Goal: Task Accomplishment & Management: Complete application form

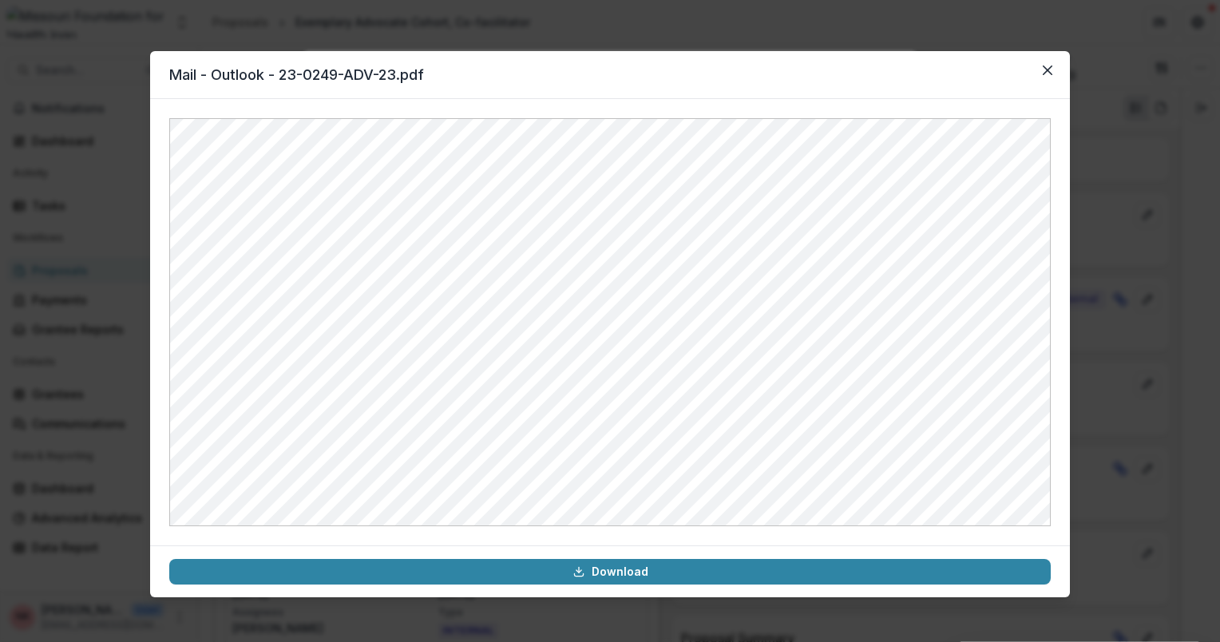
scroll to position [47, 0]
click at [1043, 73] on icon "Close" at bounding box center [1048, 70] width 10 height 10
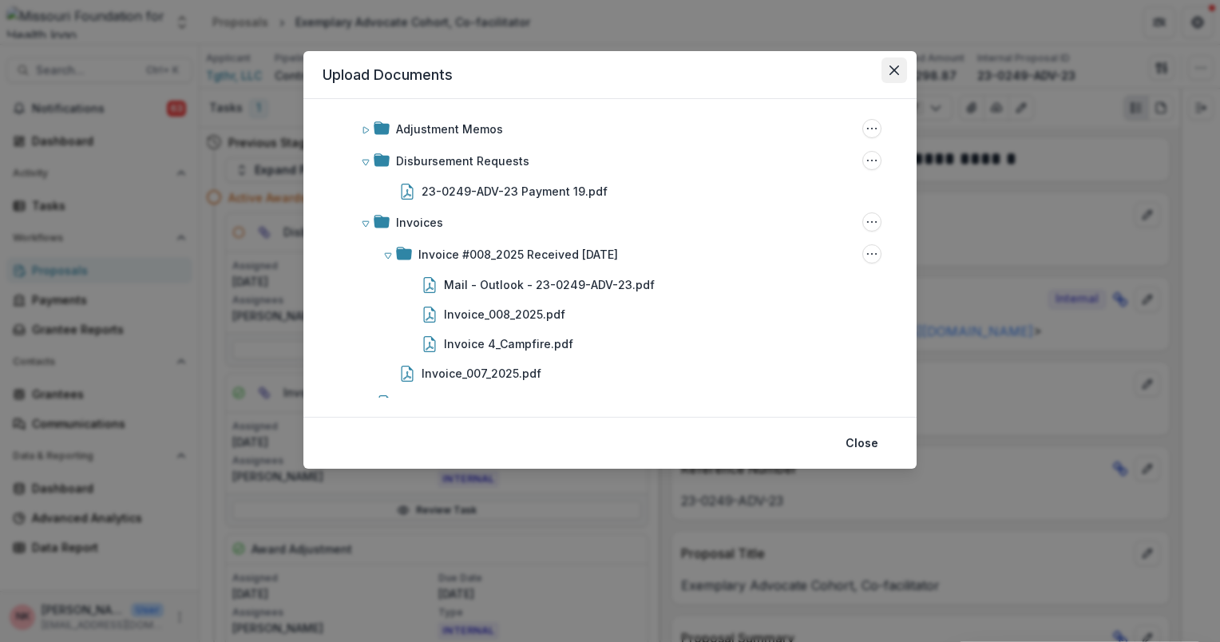
click at [890, 71] on icon "Close" at bounding box center [894, 70] width 10 height 10
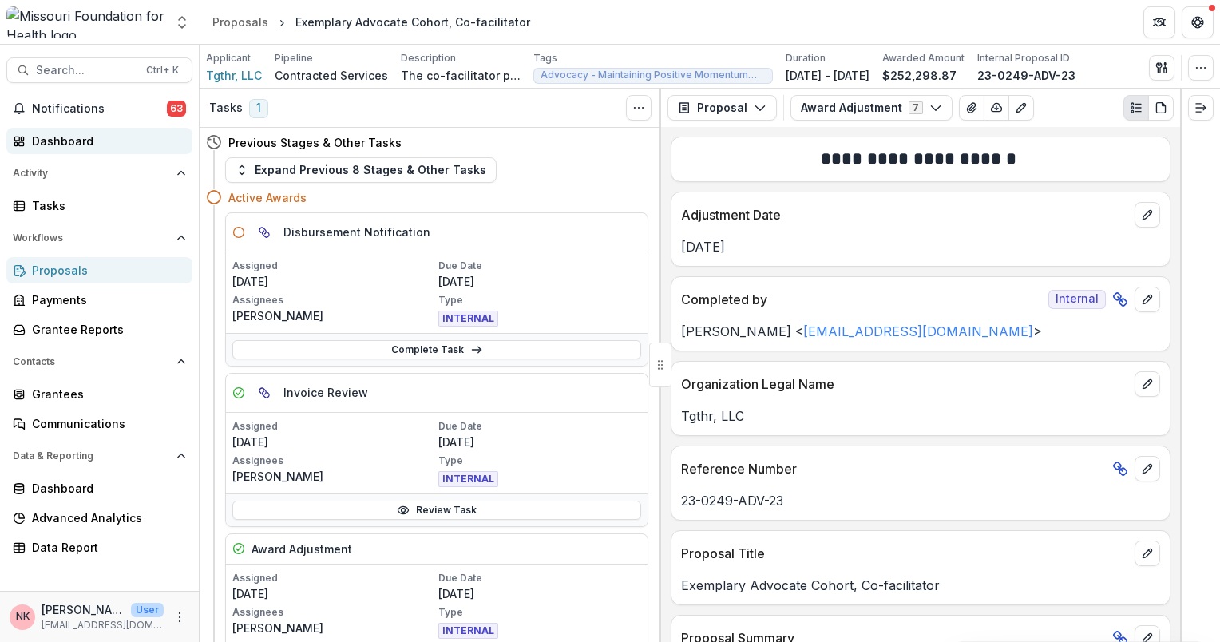
click at [69, 144] on div "Dashboard" at bounding box center [106, 141] width 148 height 17
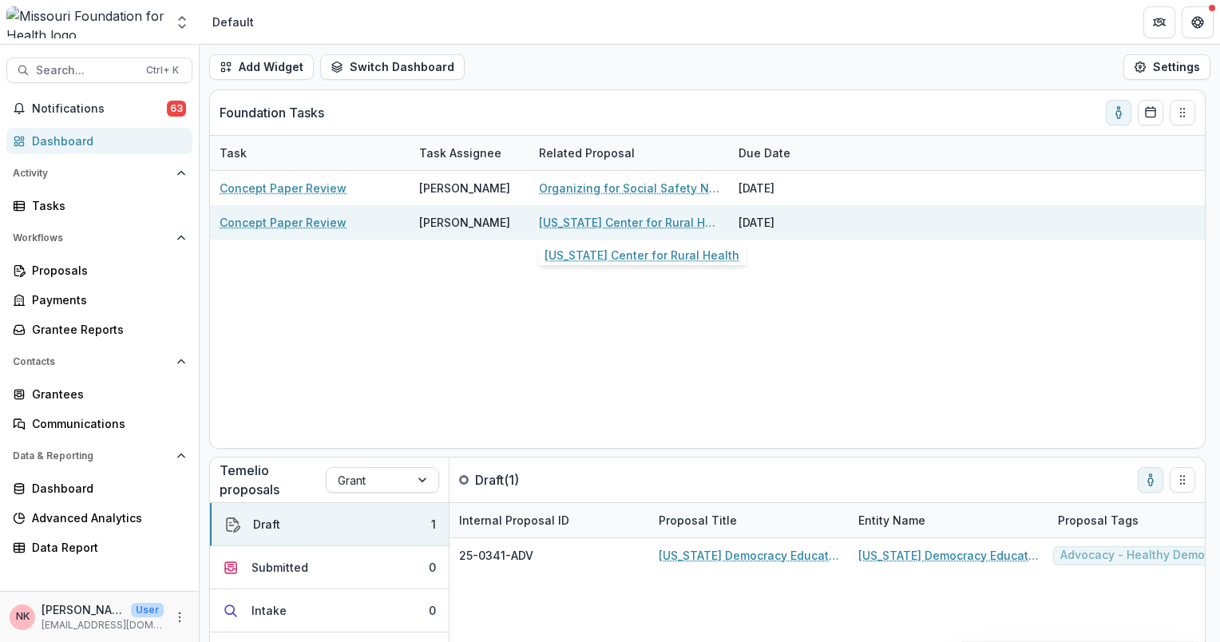
click at [595, 224] on link "[US_STATE] Center for Rural Health" at bounding box center [629, 222] width 180 height 17
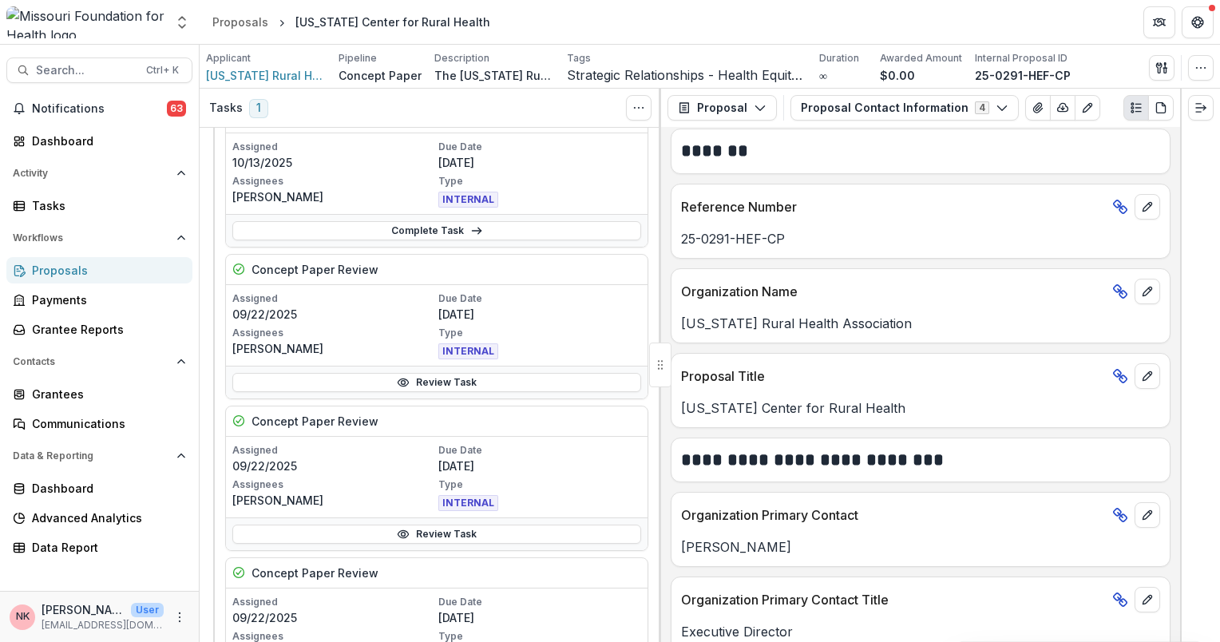
scroll to position [108, 0]
click at [470, 355] on span "INTERNAL" at bounding box center [468, 354] width 60 height 16
click at [455, 346] on span "INTERNAL" at bounding box center [468, 354] width 60 height 16
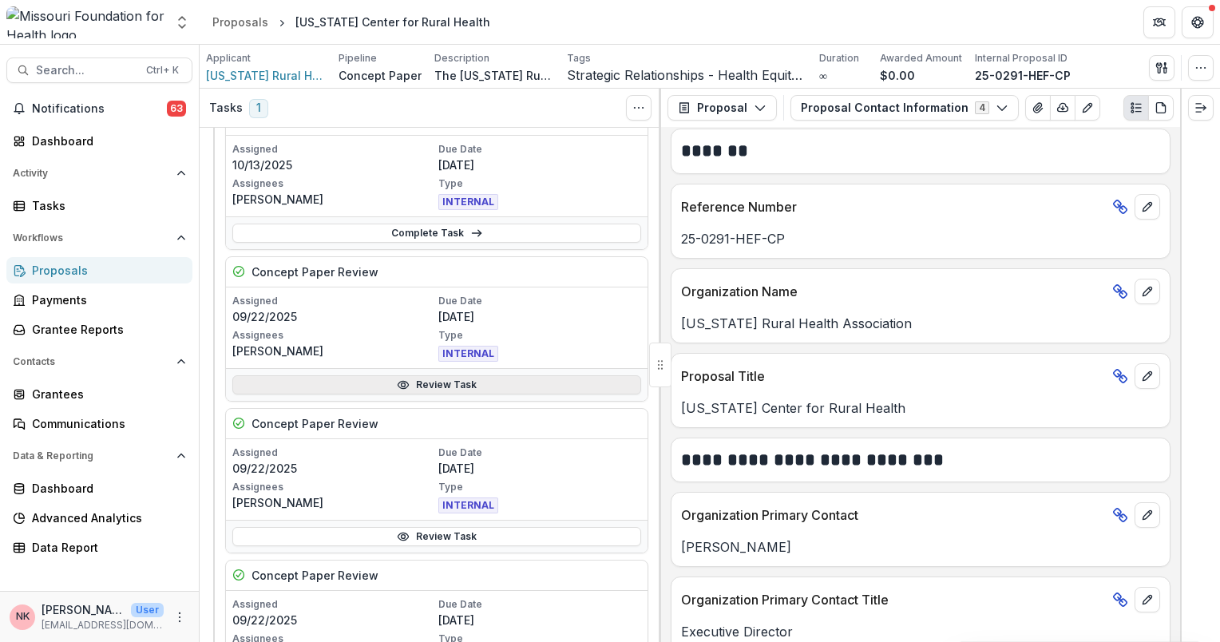
click at [464, 384] on link "Review Task" at bounding box center [436, 384] width 409 height 19
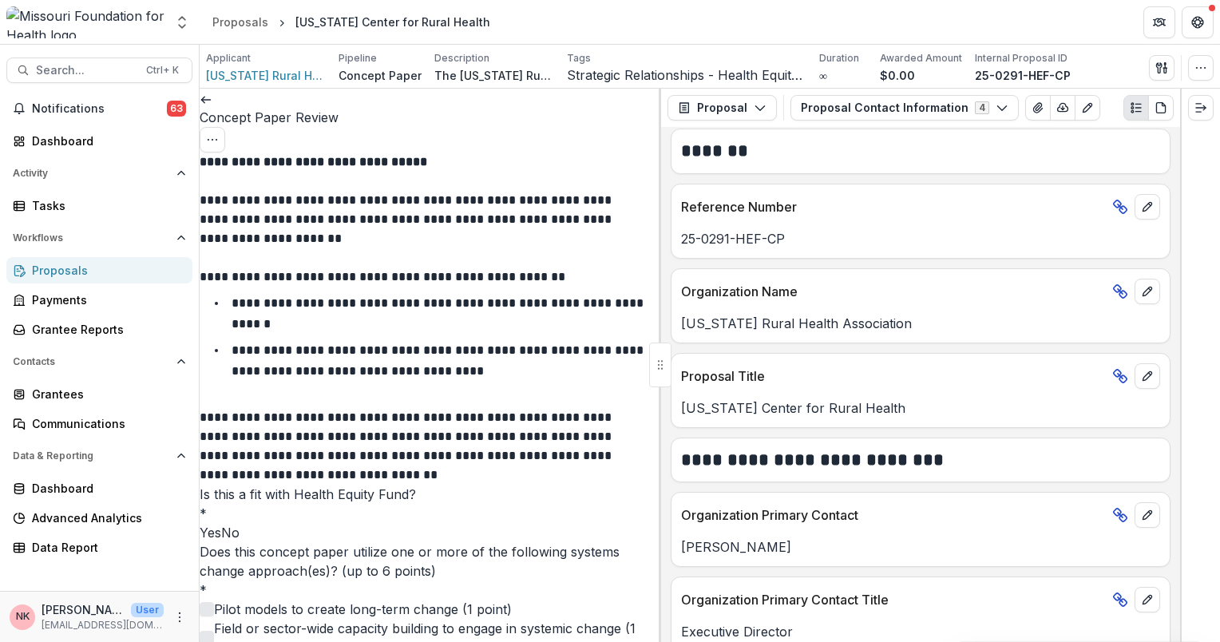
scroll to position [2427, 0]
drag, startPoint x: 223, startPoint y: 358, endPoint x: 332, endPoint y: 597, distance: 263.3
copy p "**********"
click at [212, 106] on icon at bounding box center [206, 99] width 13 height 13
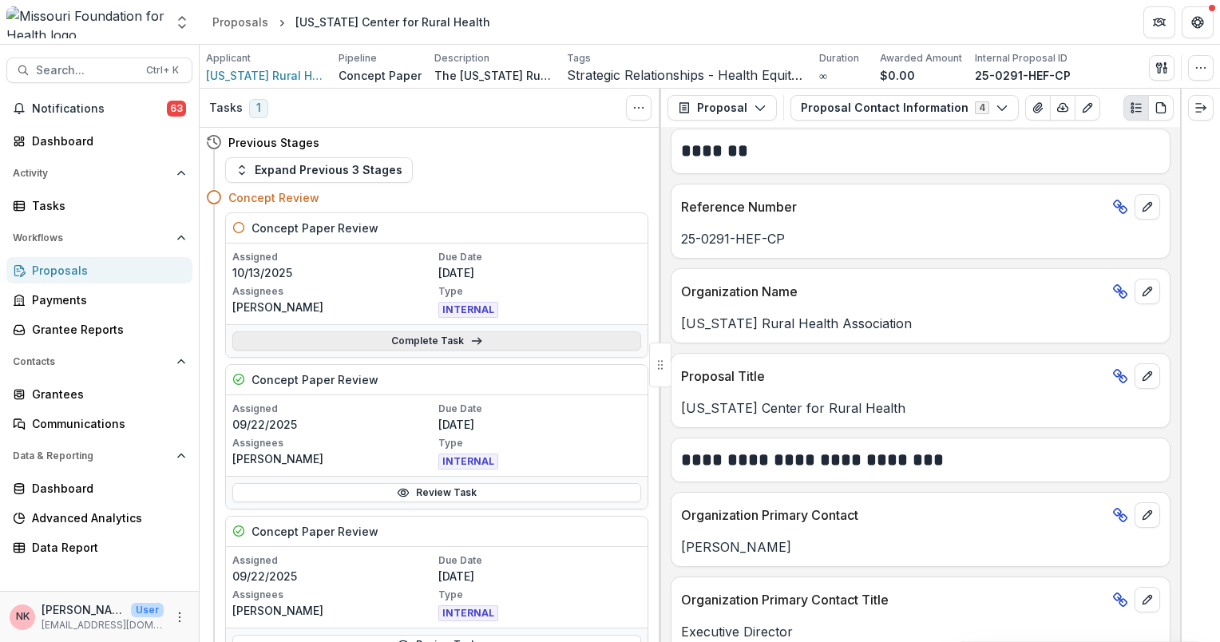
click at [447, 344] on link "Complete Task" at bounding box center [436, 340] width 409 height 19
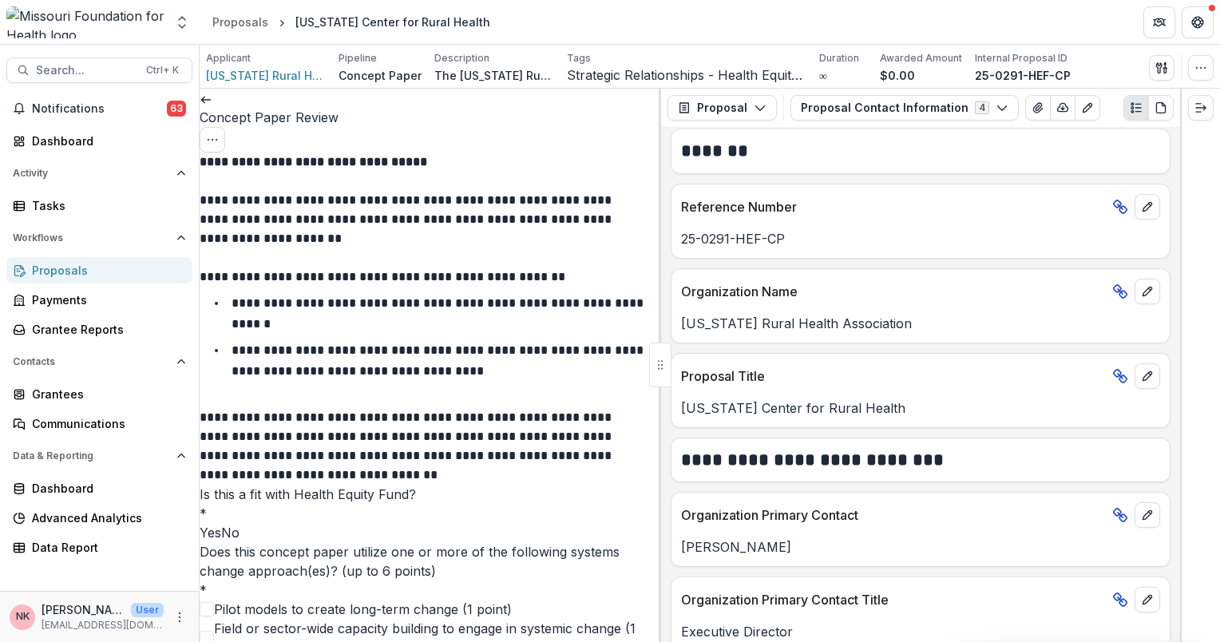
click at [200, 525] on span at bounding box center [200, 533] width 0 height 16
click at [409, 509] on div "Is this a fit with Health Equity Fund? * Yes No" at bounding box center [430, 513] width 461 height 57
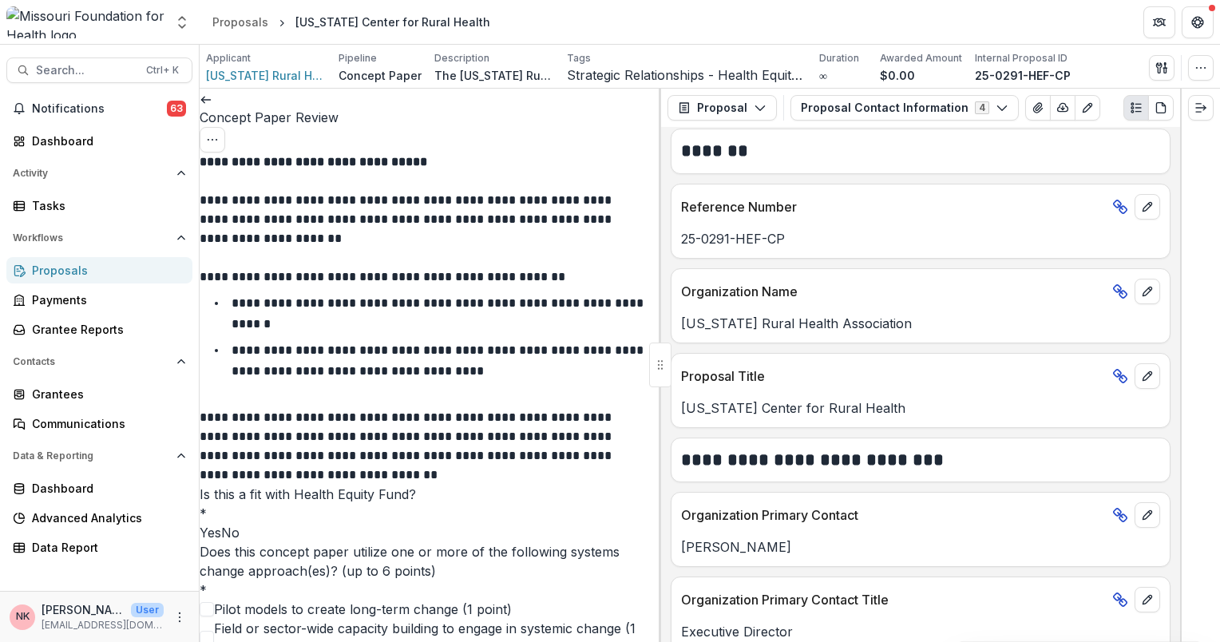
click at [214, 631] on span at bounding box center [207, 638] width 14 height 14
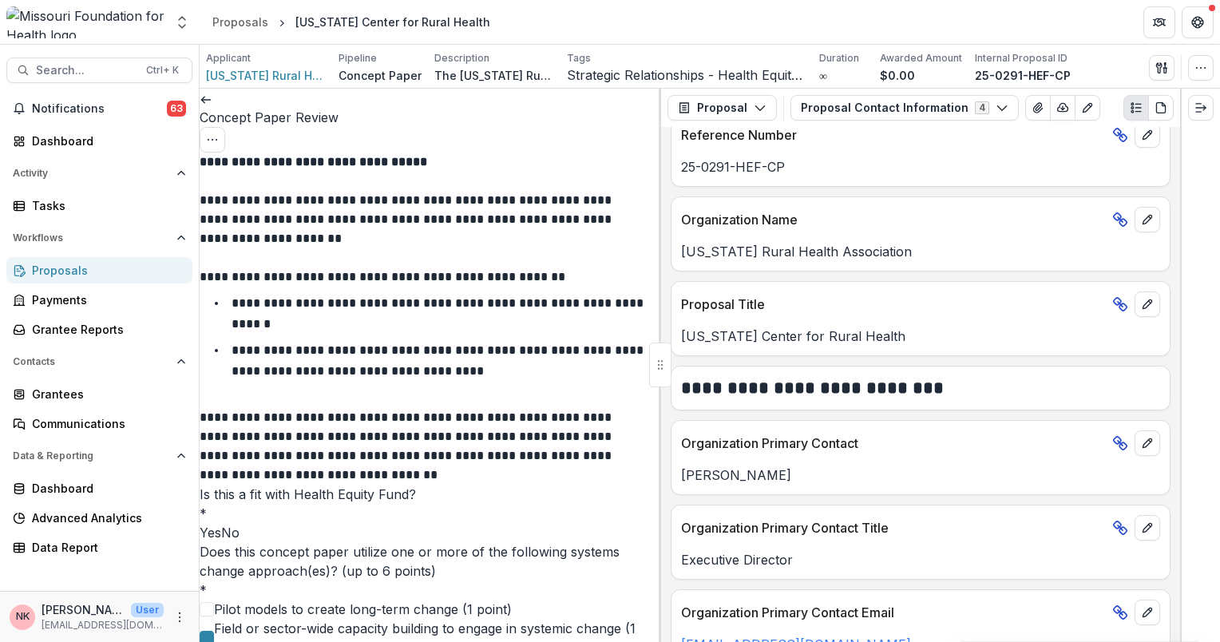
scroll to position [687, 0]
type input "*"
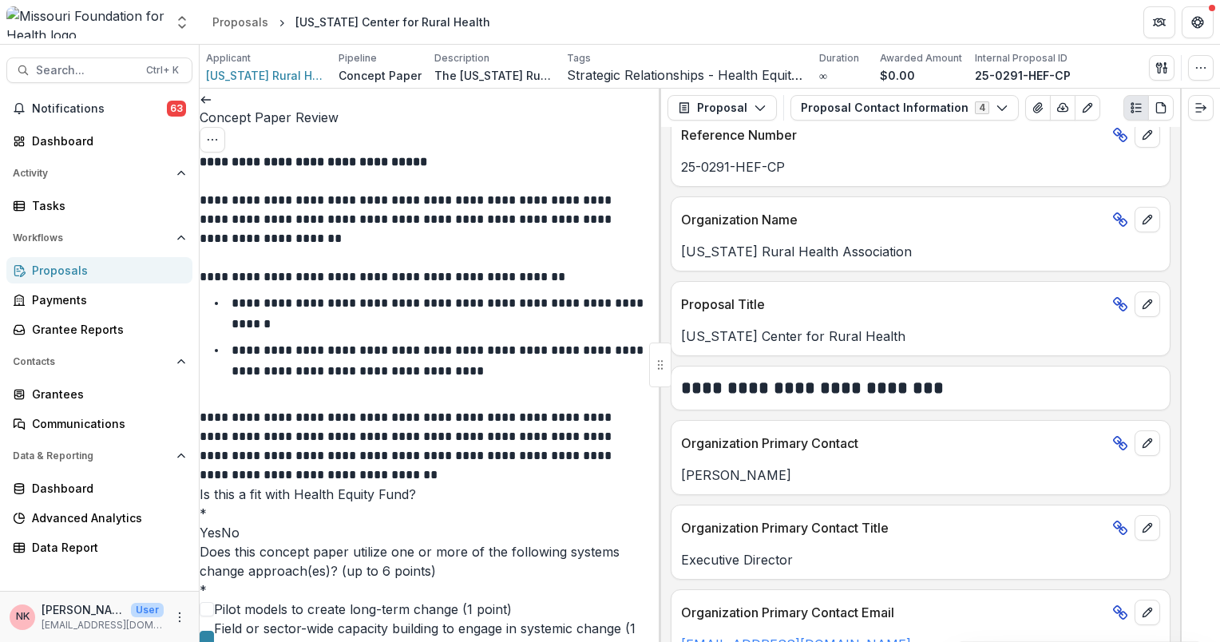
scroll to position [1076, 0]
drag, startPoint x: 418, startPoint y: 556, endPoint x: 414, endPoint y: 454, distance: 102.2
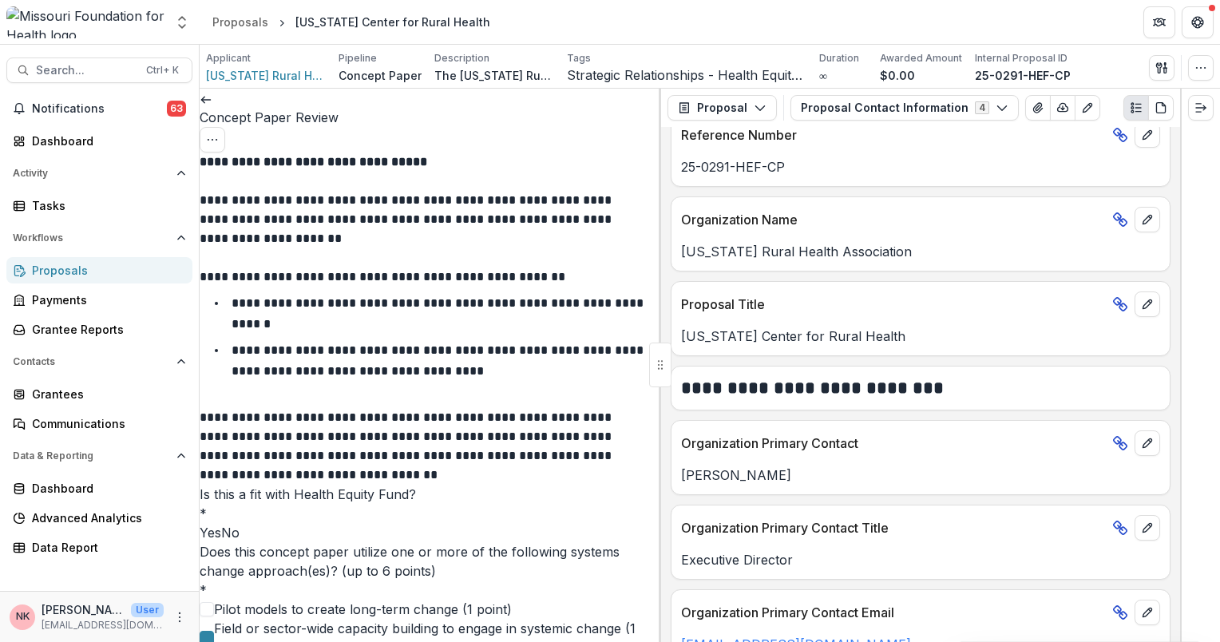
drag, startPoint x: 414, startPoint y: 454, endPoint x: 386, endPoint y: 370, distance: 87.6
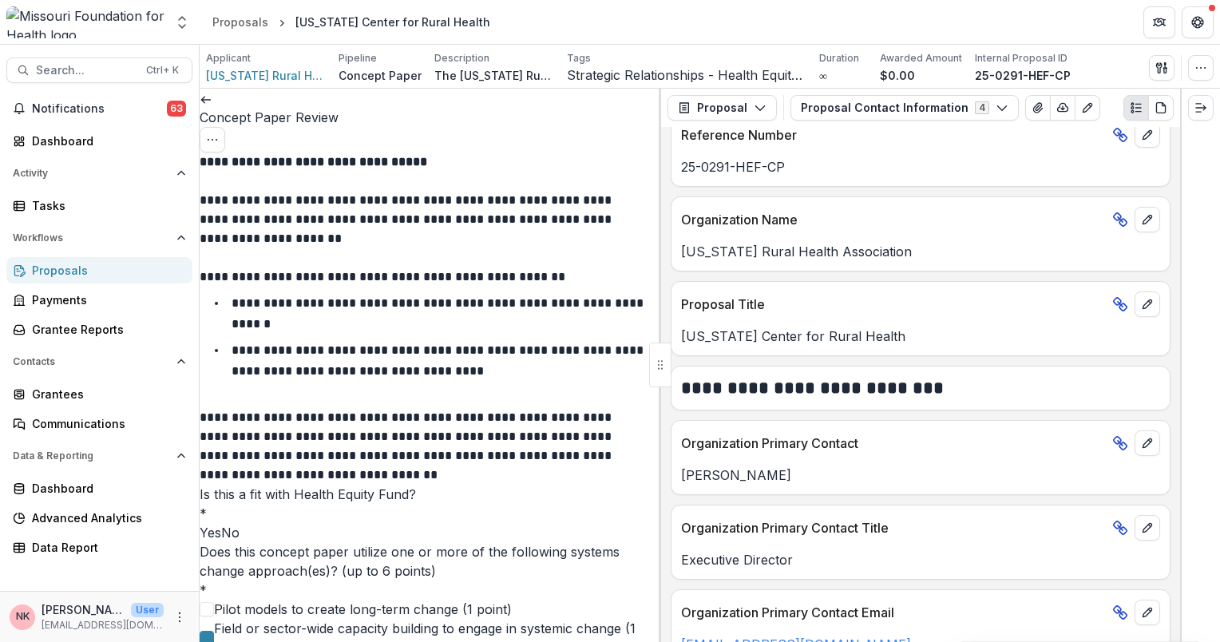
scroll to position [2219, 0]
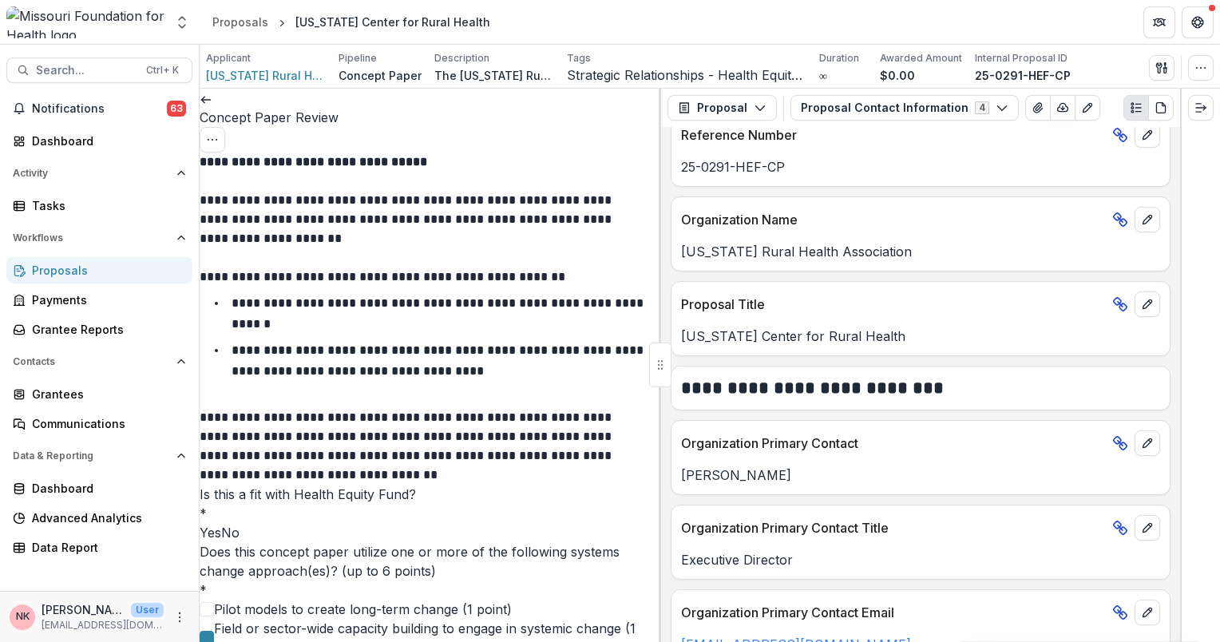
drag, startPoint x: 407, startPoint y: 537, endPoint x: 377, endPoint y: 509, distance: 41.2
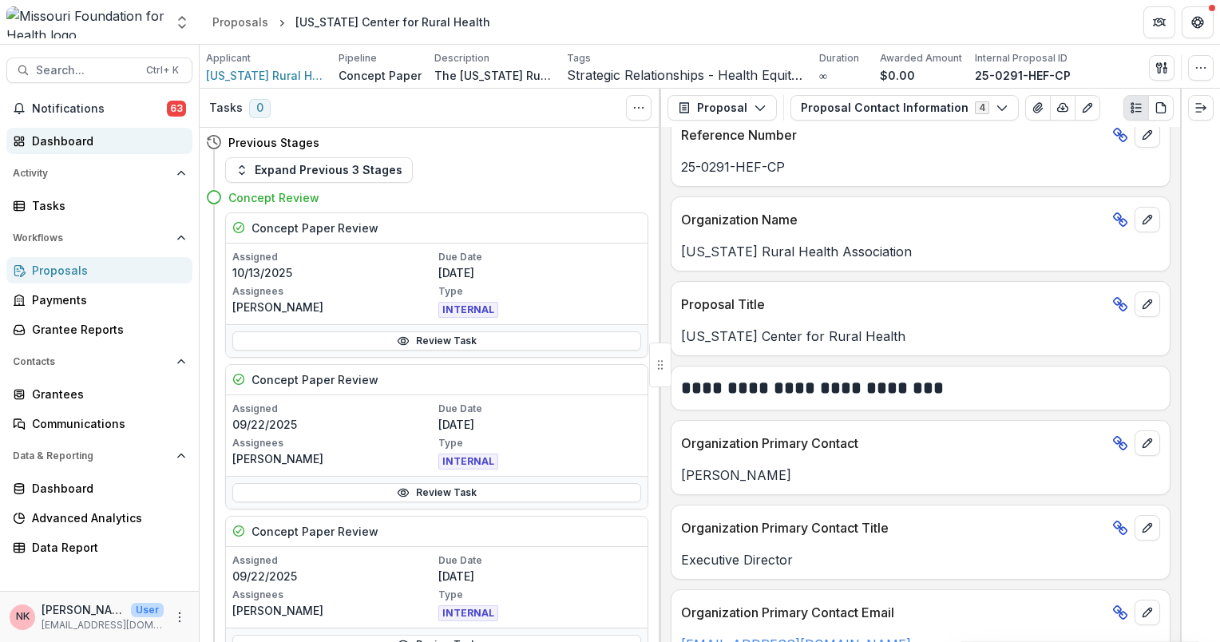
click at [53, 137] on div "Dashboard" at bounding box center [106, 141] width 148 height 17
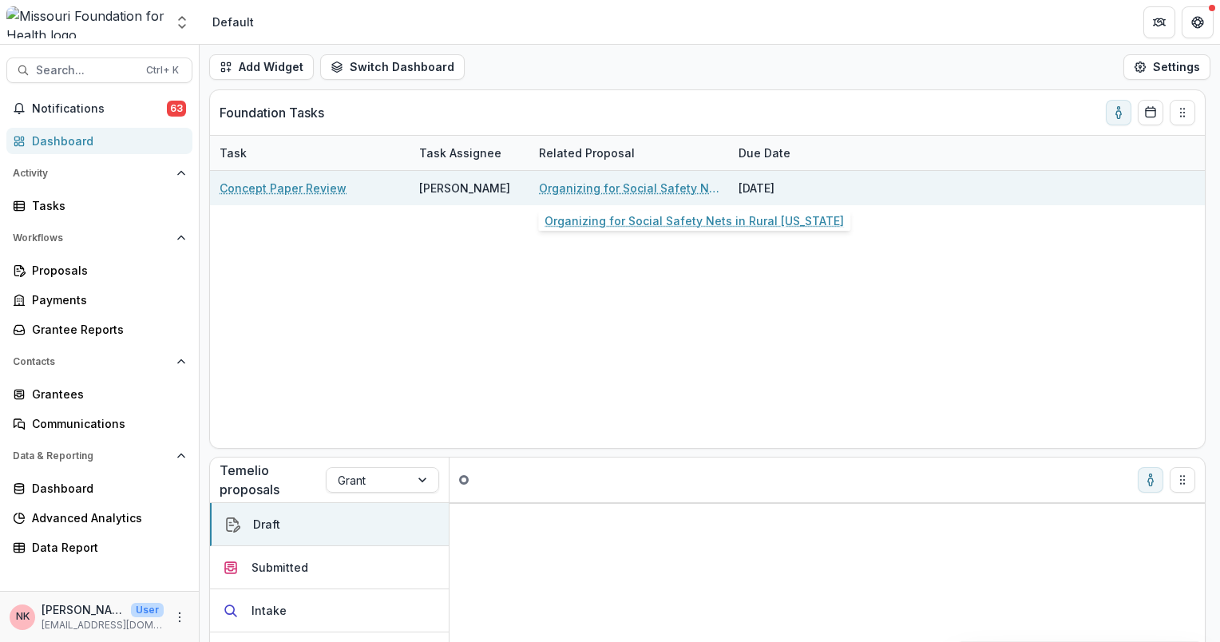
click at [626, 188] on link "Organizing for Social Safety Nets in Rural [US_STATE]" at bounding box center [629, 188] width 180 height 17
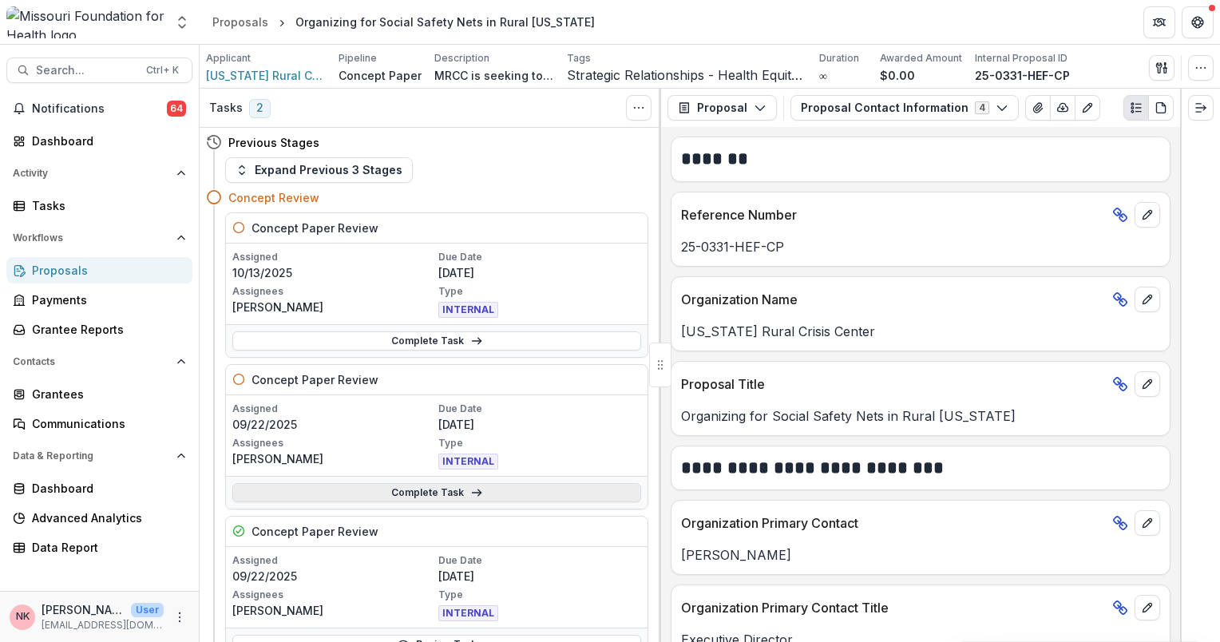
click at [412, 491] on link "Complete Task" at bounding box center [436, 492] width 409 height 19
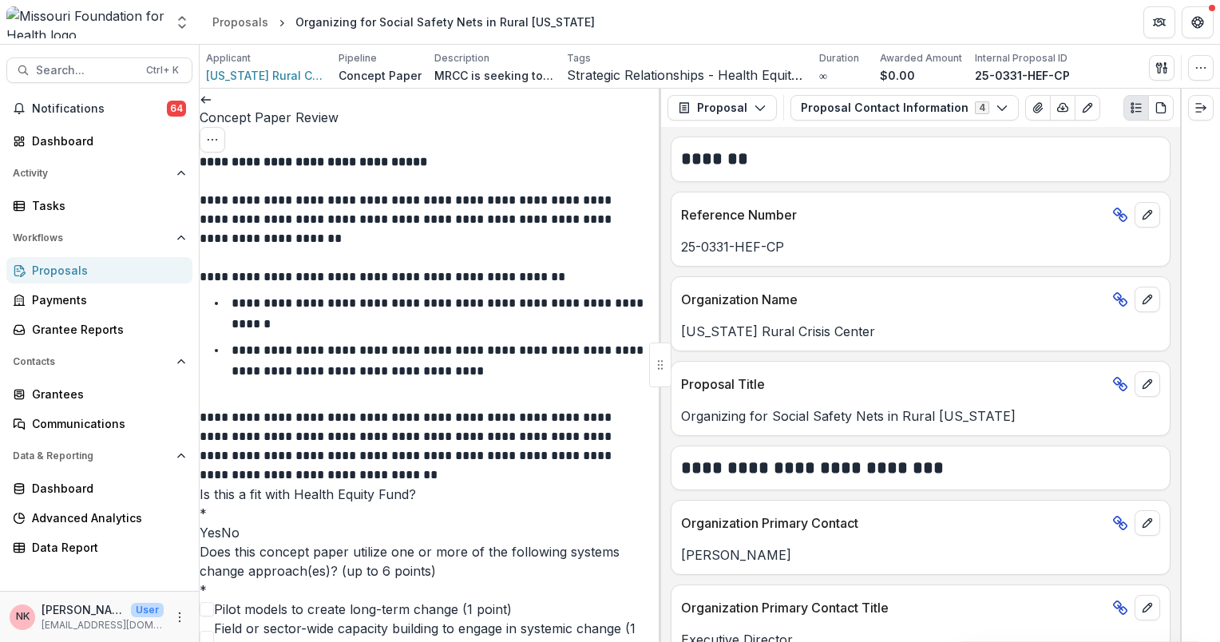
scroll to position [204, 0]
click at [212, 106] on icon at bounding box center [206, 99] width 13 height 13
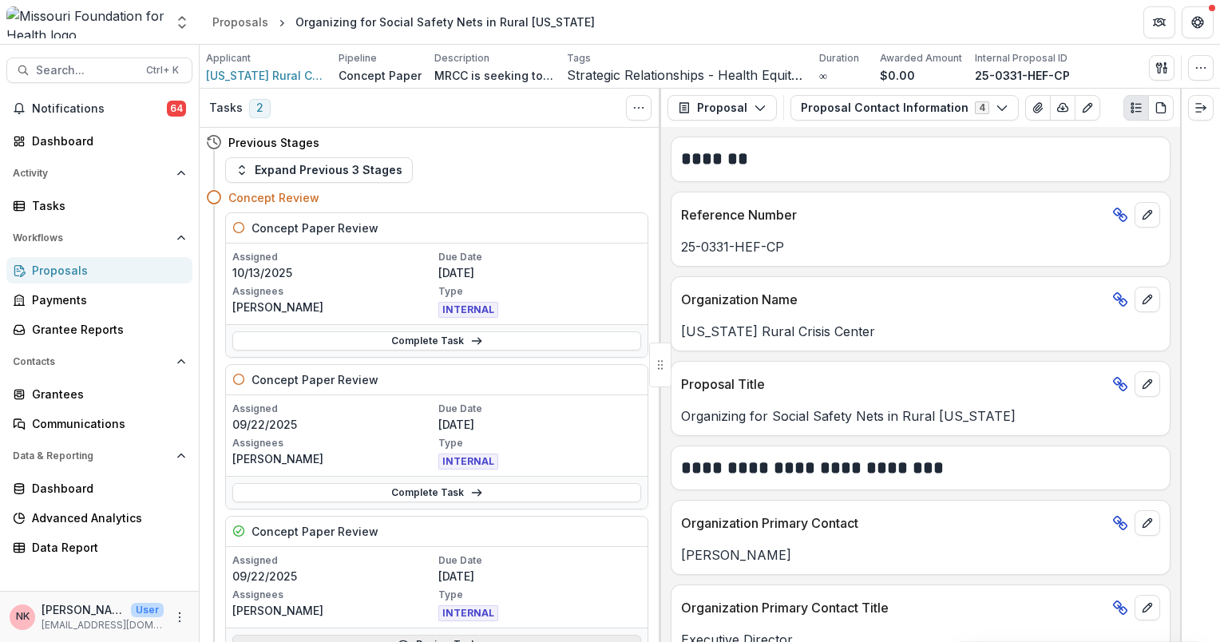
click at [408, 638] on icon at bounding box center [403, 644] width 13 height 13
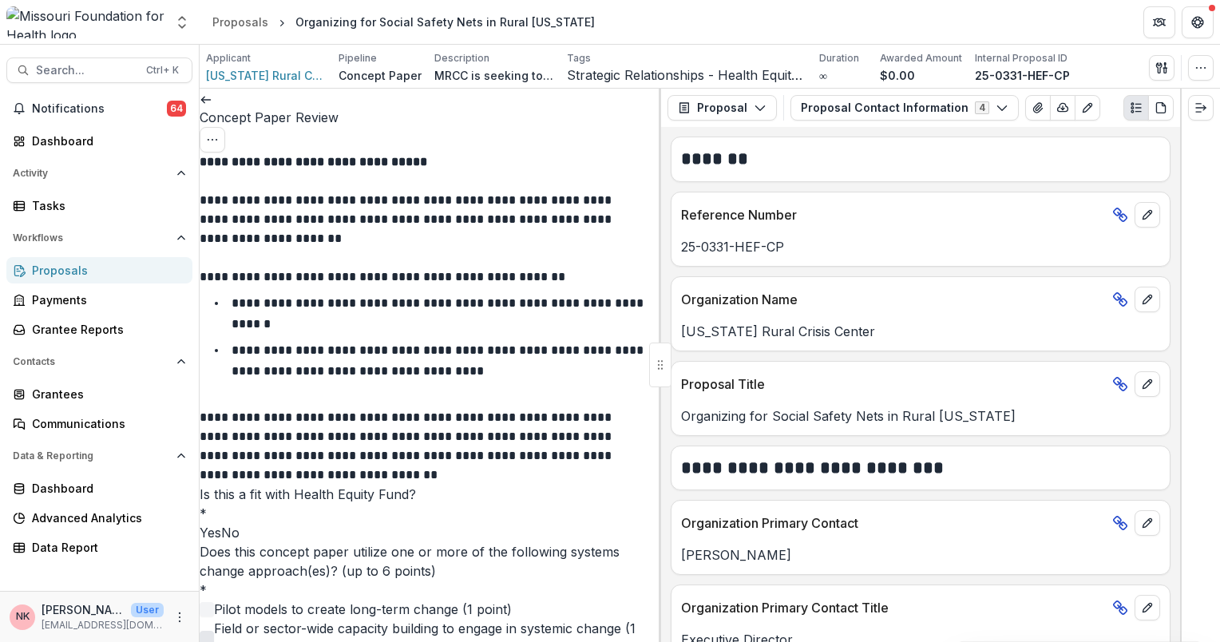
scroll to position [1306, 0]
drag, startPoint x: 220, startPoint y: 426, endPoint x: 406, endPoint y: 564, distance: 232.3
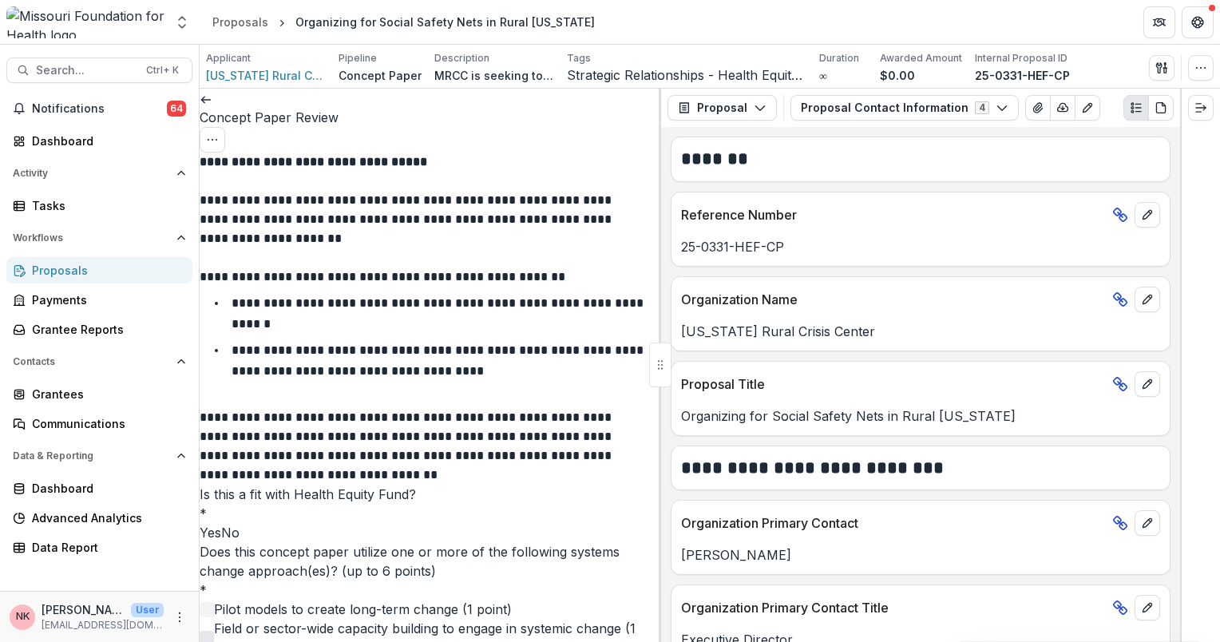
copy div "**********"
click at [55, 145] on div "Dashboard" at bounding box center [106, 141] width 148 height 17
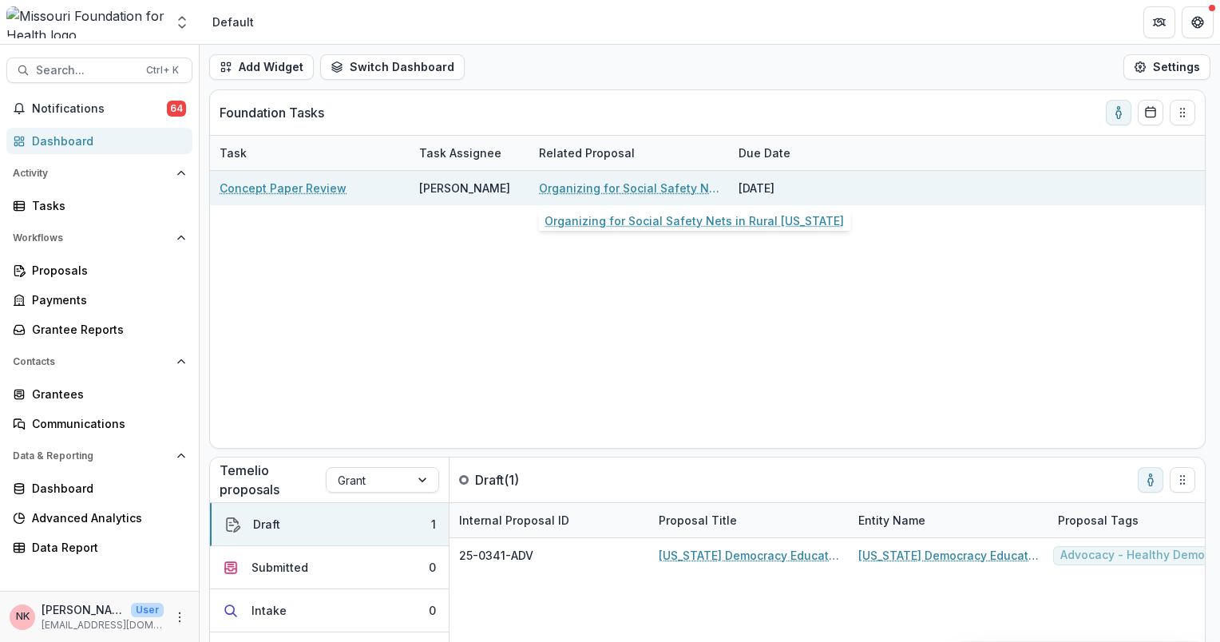
click at [567, 188] on link "Organizing for Social Safety Nets in Rural [US_STATE]" at bounding box center [629, 188] width 180 height 17
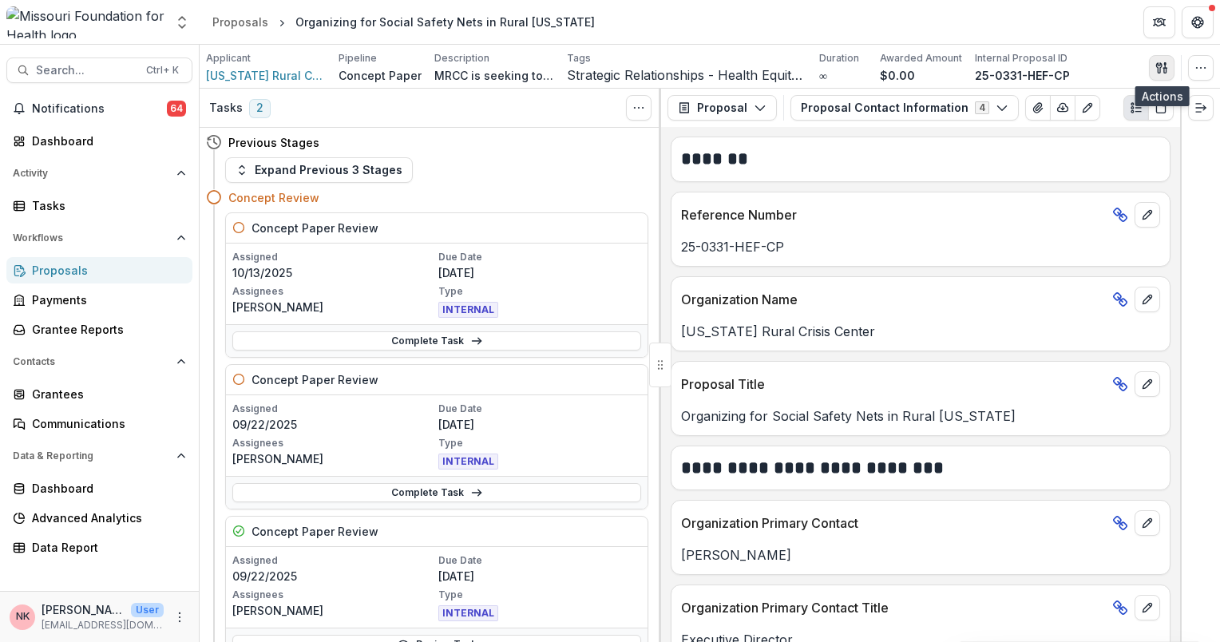
click at [1169, 61] on button "button" at bounding box center [1162, 68] width 26 height 26
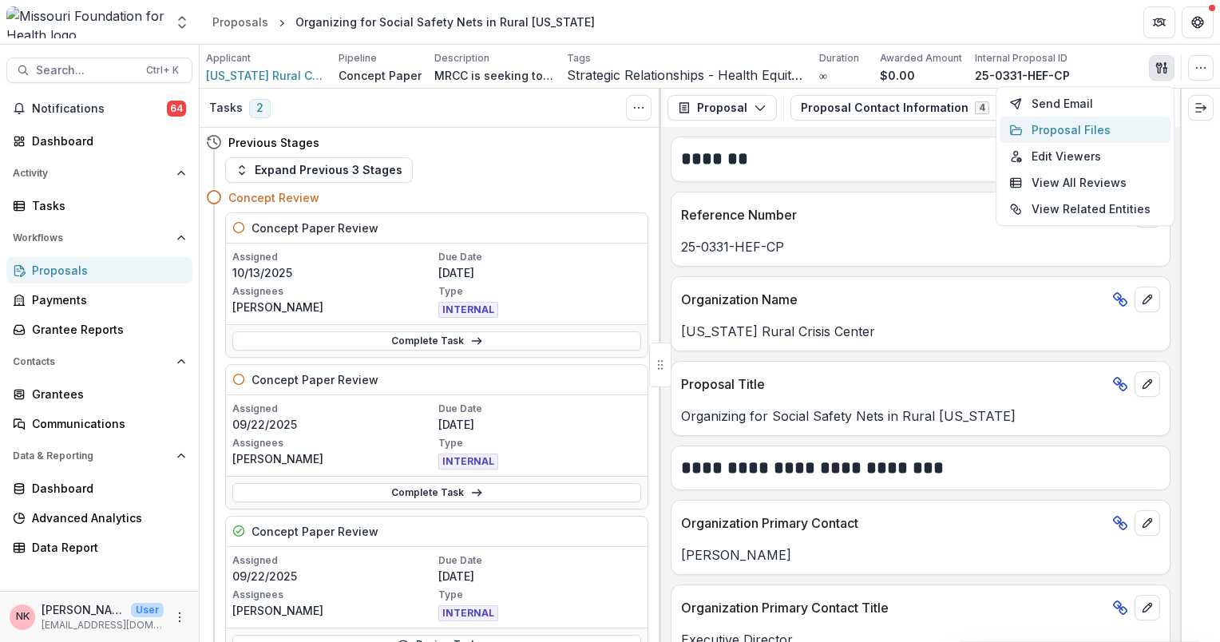
click at [1079, 129] on button "Proposal Files" at bounding box center [1085, 130] width 171 height 26
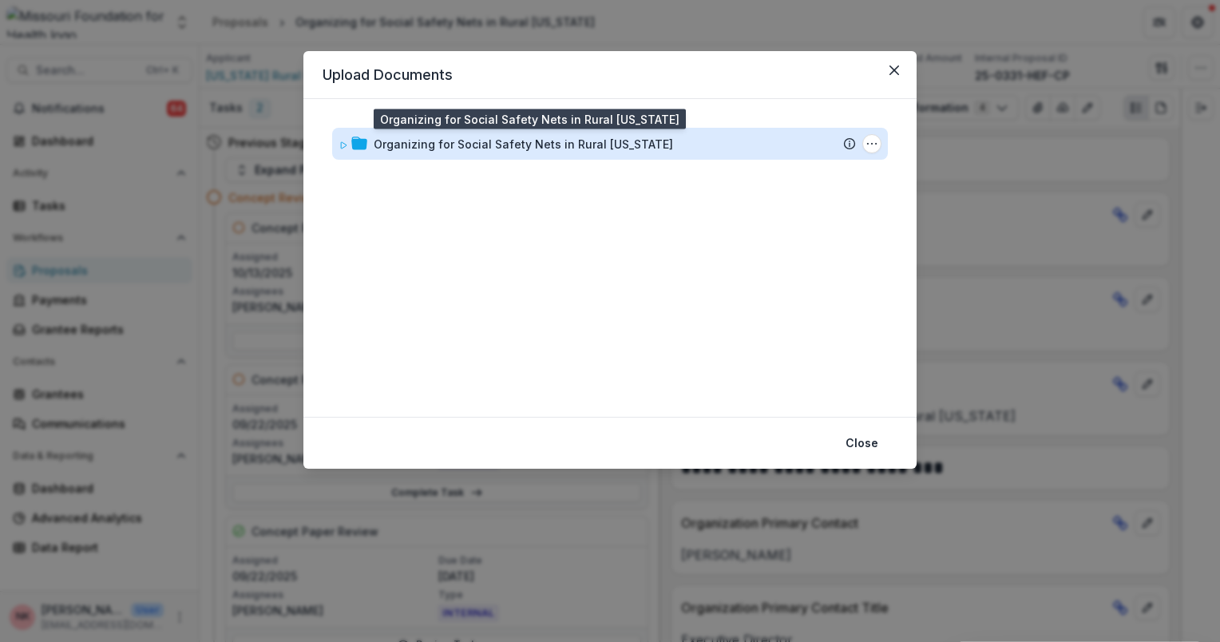
click at [475, 141] on div "Organizing for Social Safety Nets in Rural [US_STATE]" at bounding box center [523, 144] width 299 height 17
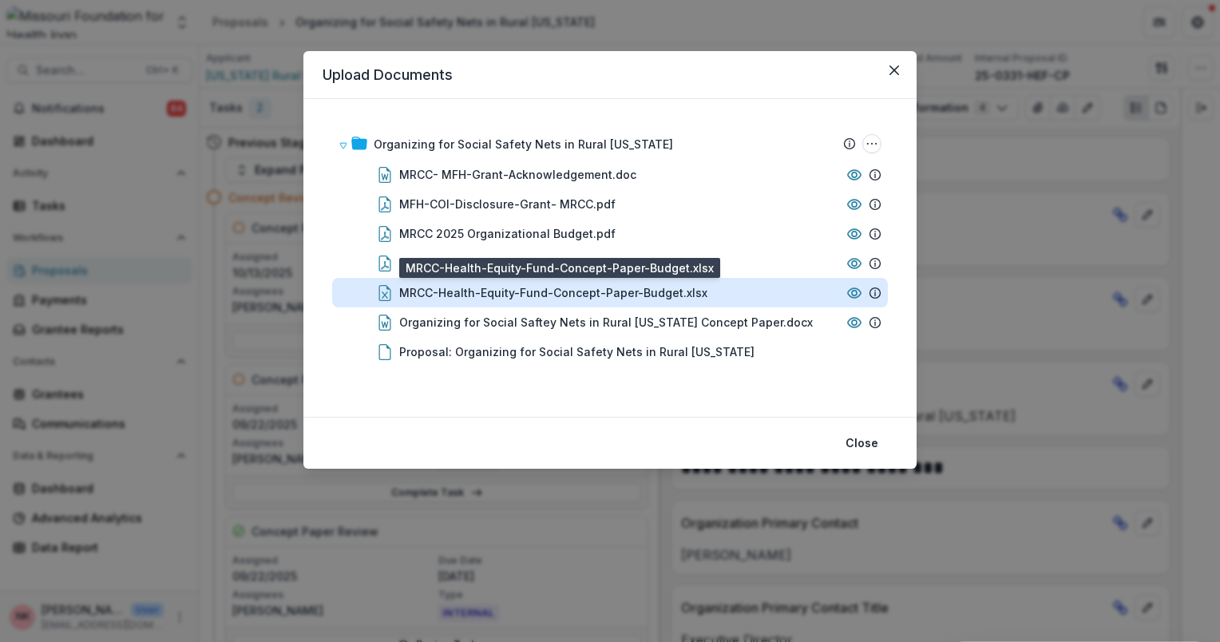
click at [430, 291] on div "MRCC-Health-Equity-Fund-Concept-Paper-Budget.xlsx" at bounding box center [553, 292] width 308 height 17
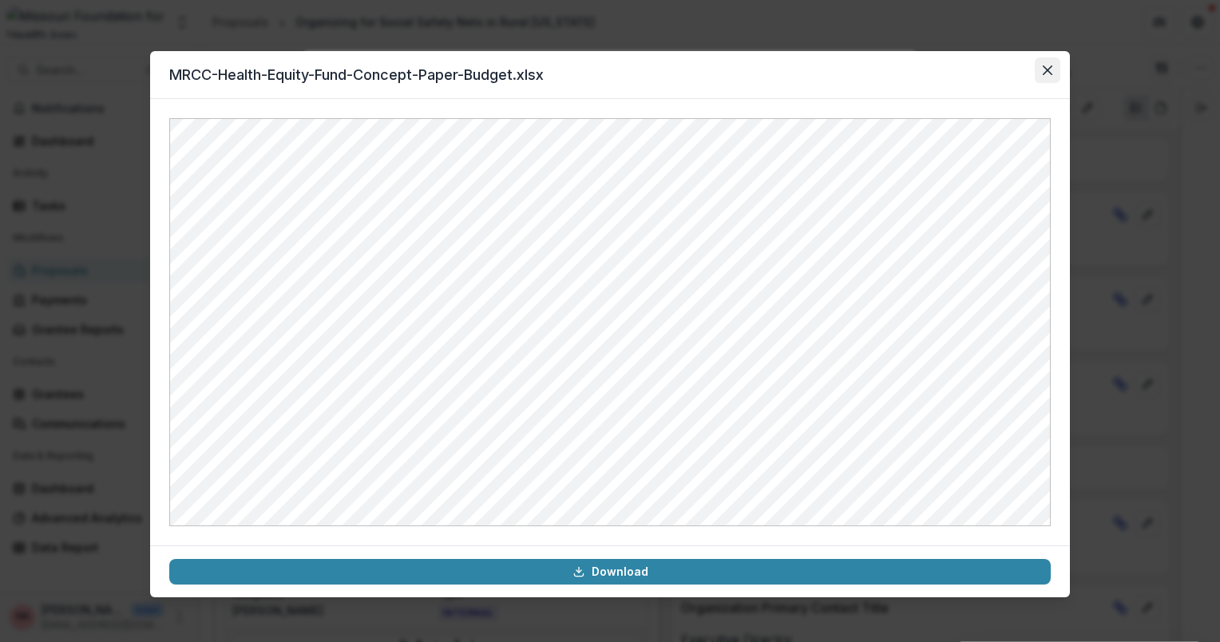
click at [1051, 69] on icon "Close" at bounding box center [1048, 70] width 10 height 10
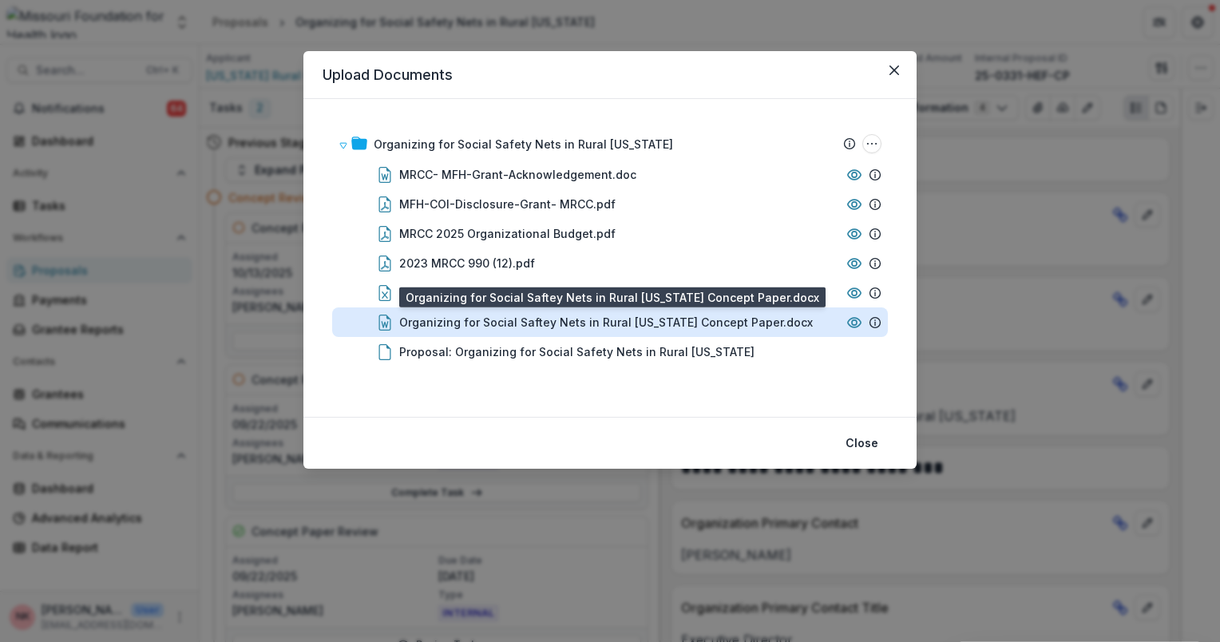
click at [537, 325] on div "Organizing for Social Saftey Nets in Rural [US_STATE] Concept Paper.docx" at bounding box center [606, 322] width 414 height 17
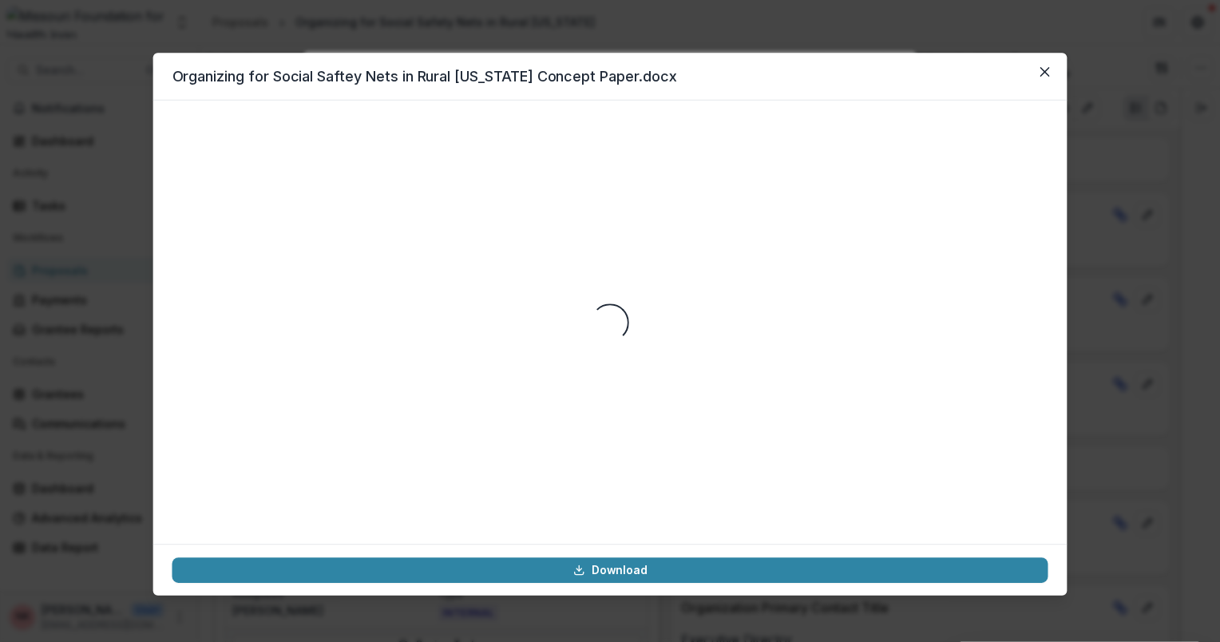
click at [537, 325] on div "Loading..." at bounding box center [610, 323] width 876 height 406
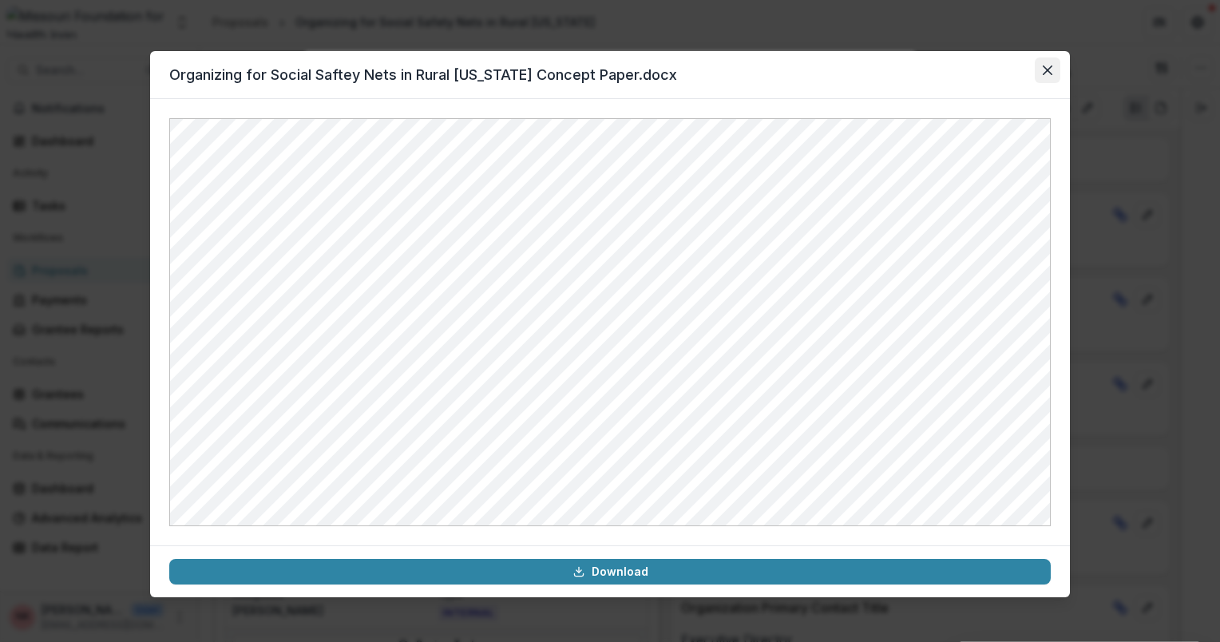
click at [1051, 62] on button "Close" at bounding box center [1048, 70] width 26 height 26
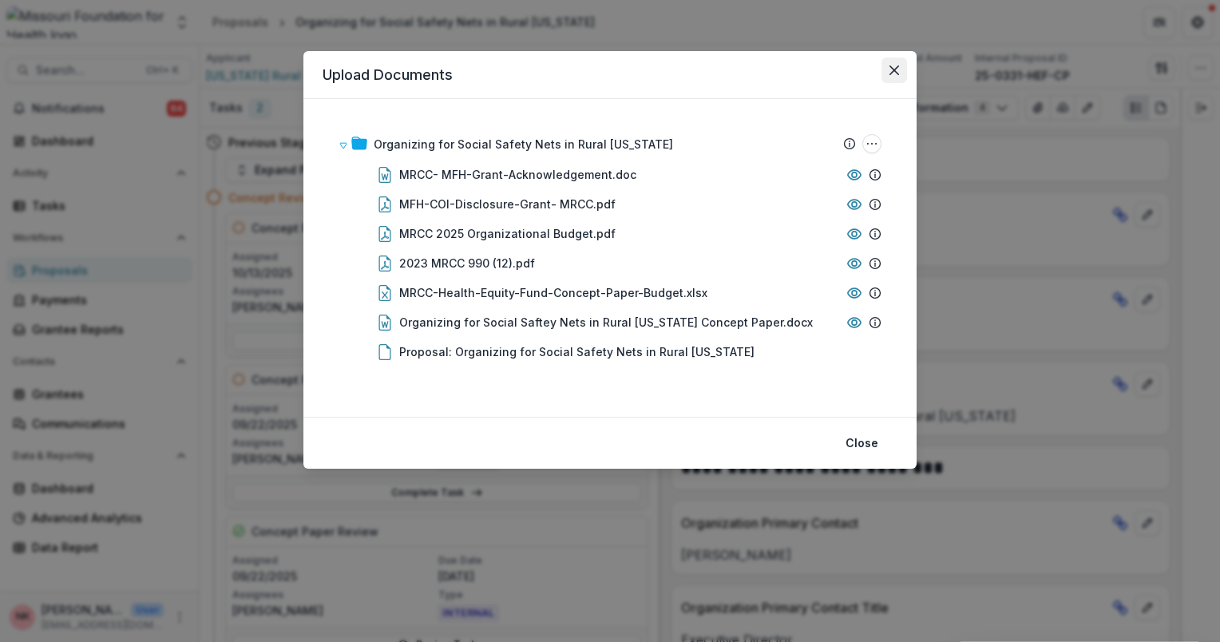
click at [895, 67] on icon "Close" at bounding box center [894, 70] width 10 height 10
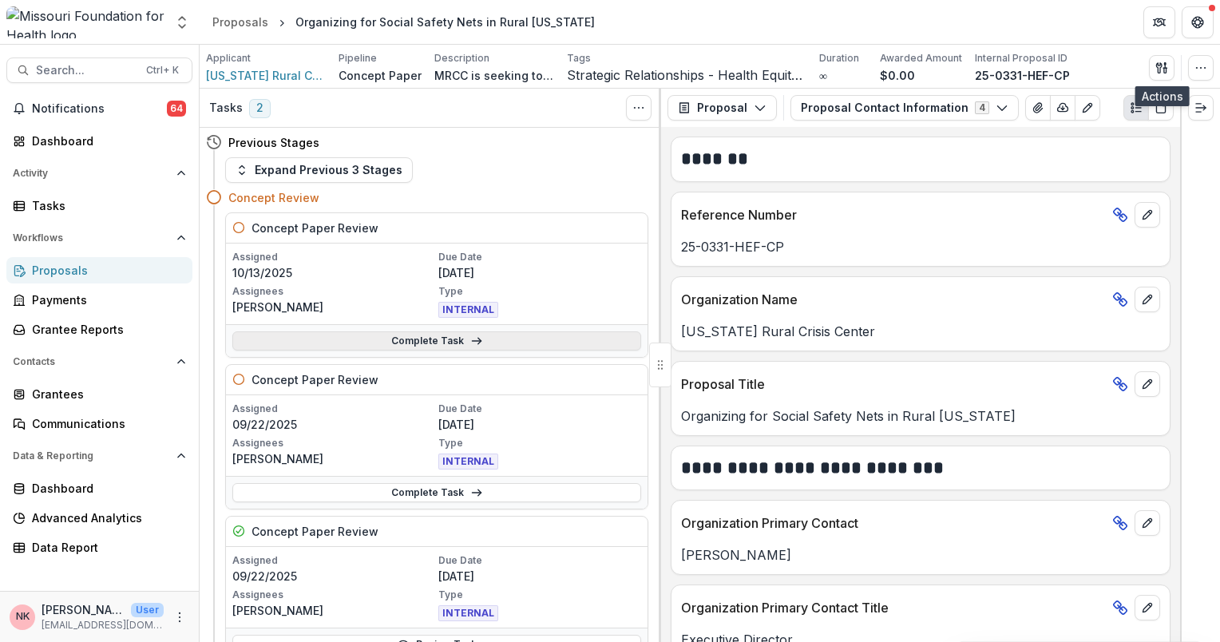
click at [408, 346] on link "Complete Task" at bounding box center [436, 340] width 409 height 19
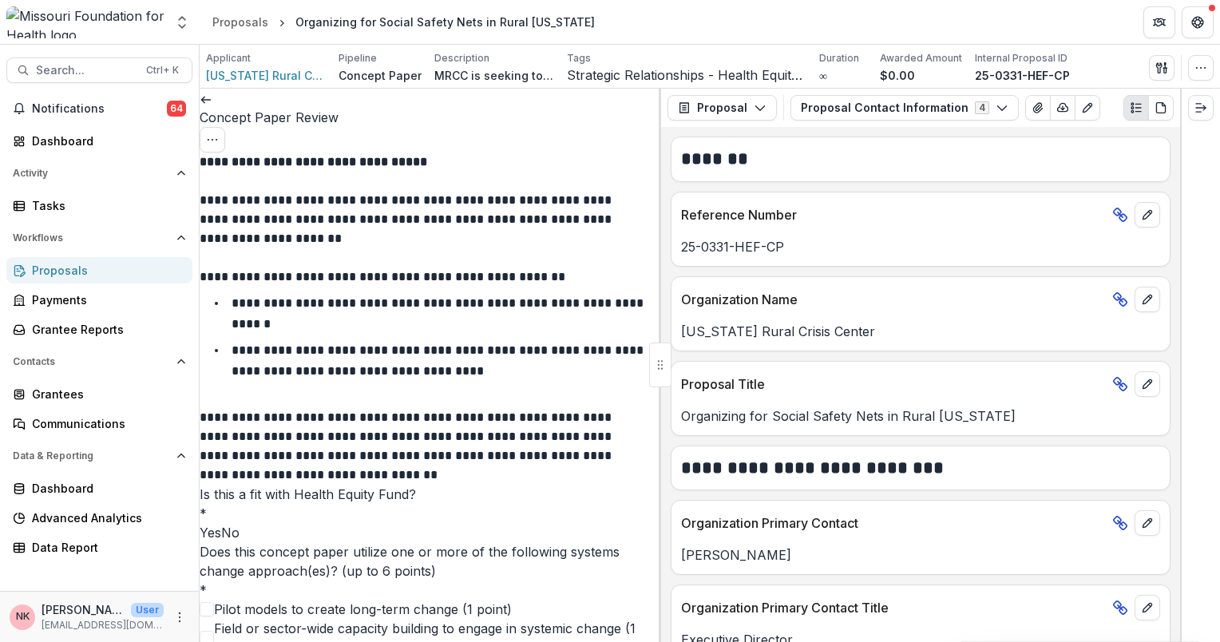
click at [200, 525] on span at bounding box center [200, 533] width 0 height 16
click at [214, 631] on span at bounding box center [207, 638] width 14 height 14
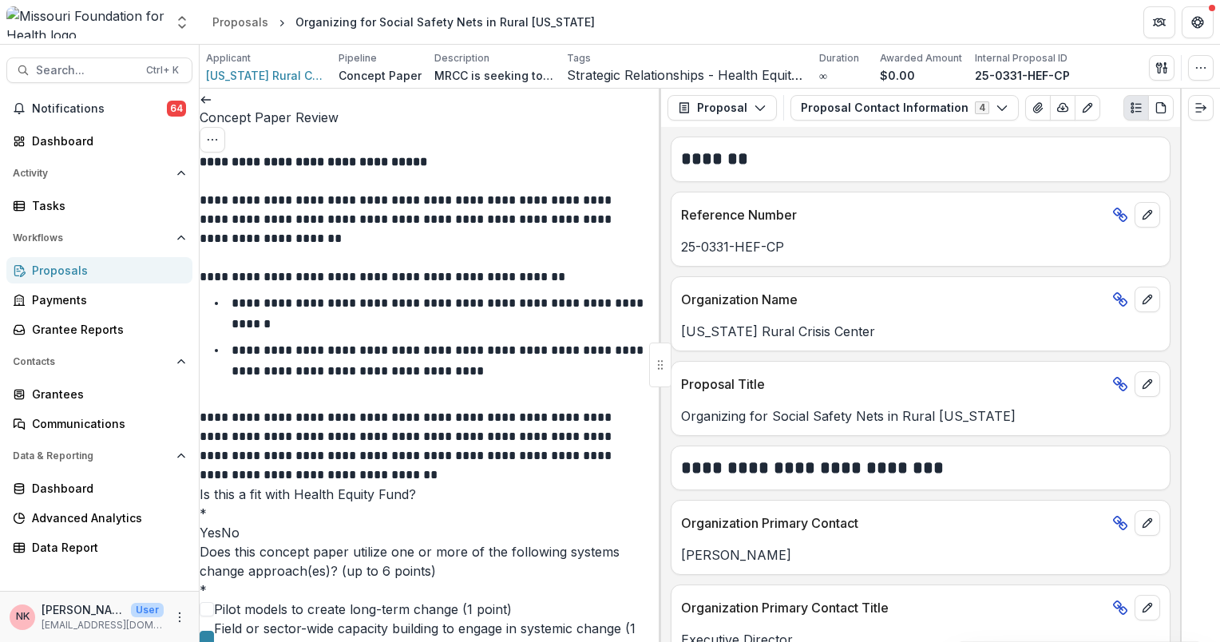
type input "*"
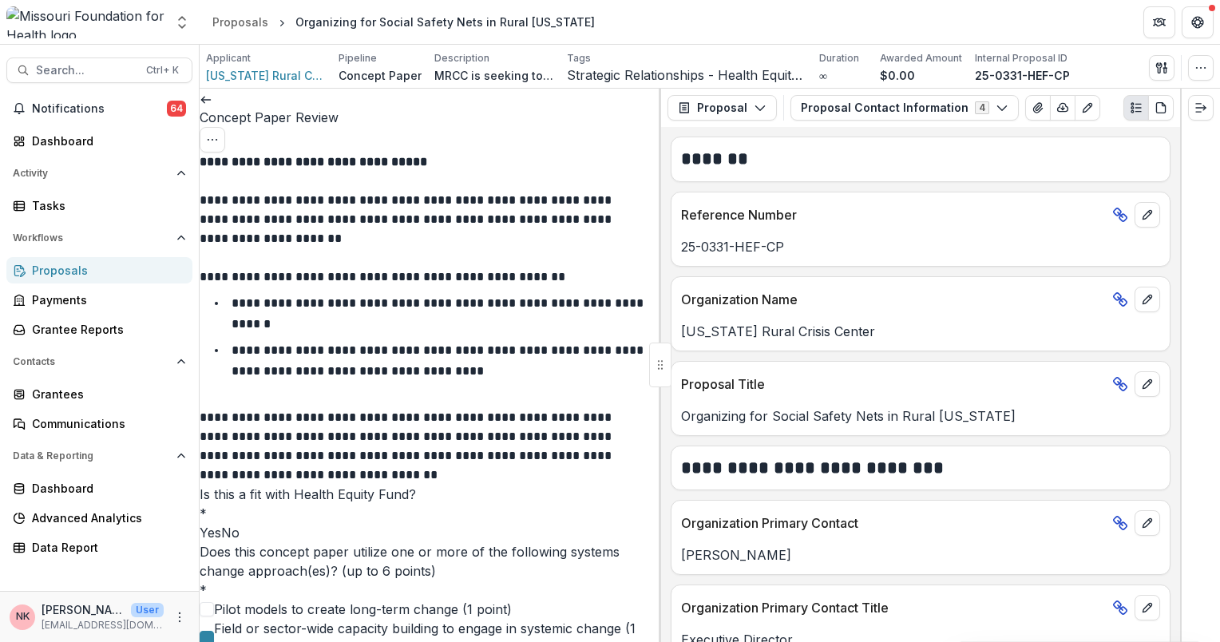
scroll to position [894, 0]
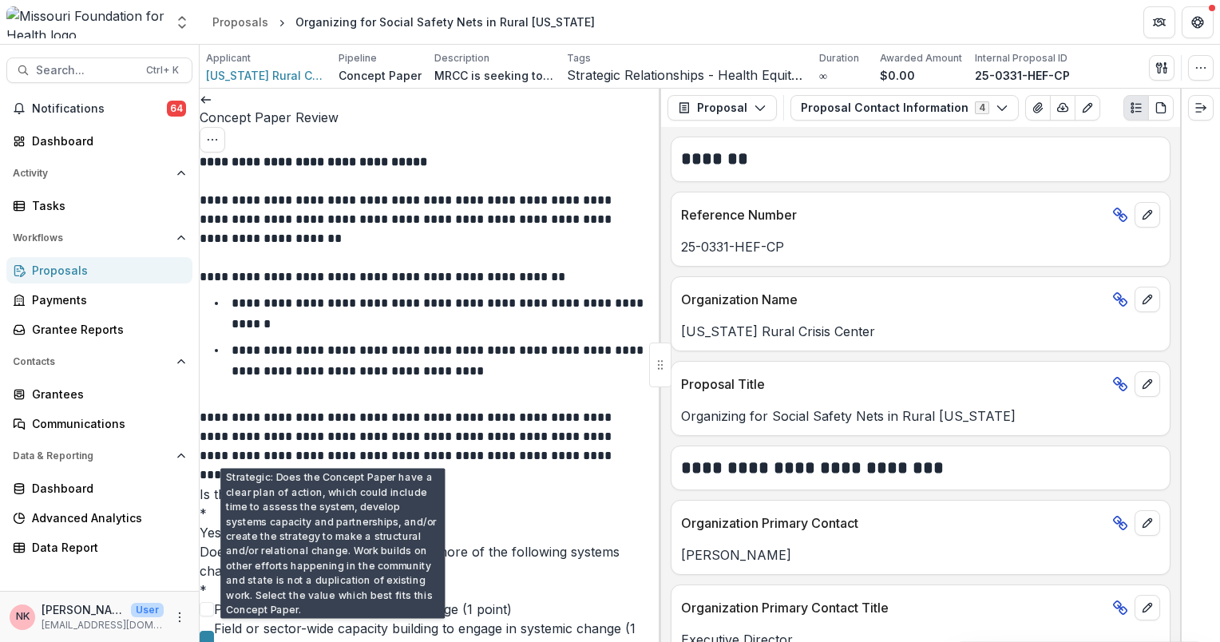
scroll to position [2038, 0]
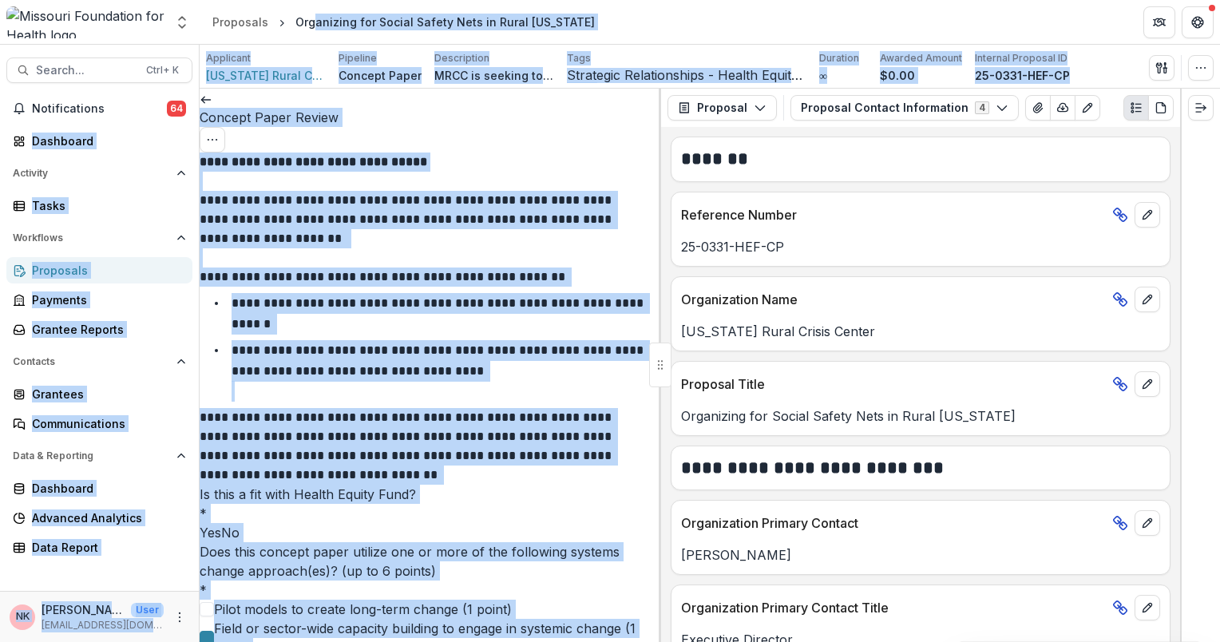
drag, startPoint x: 326, startPoint y: 265, endPoint x: 311, endPoint y: -68, distance: 333.3
click at [311, 0] on html "**********" at bounding box center [610, 321] width 1220 height 642
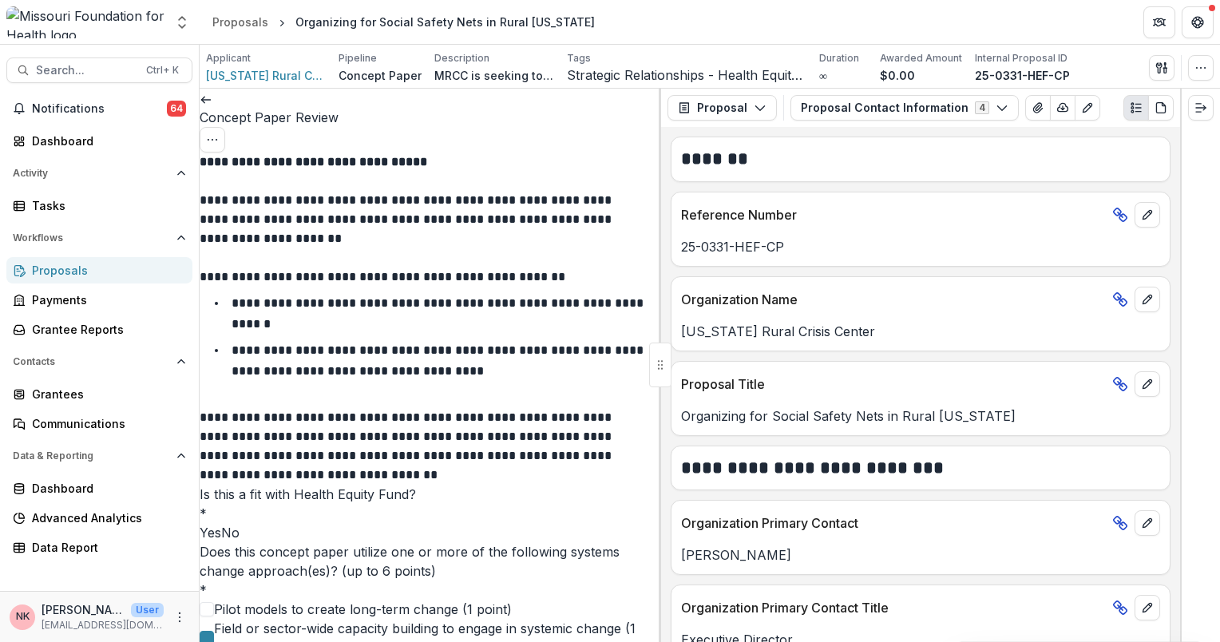
click at [1219, 307] on html "**********" at bounding box center [610, 321] width 1220 height 642
drag, startPoint x: 399, startPoint y: 523, endPoint x: 397, endPoint y: 445, distance: 78.3
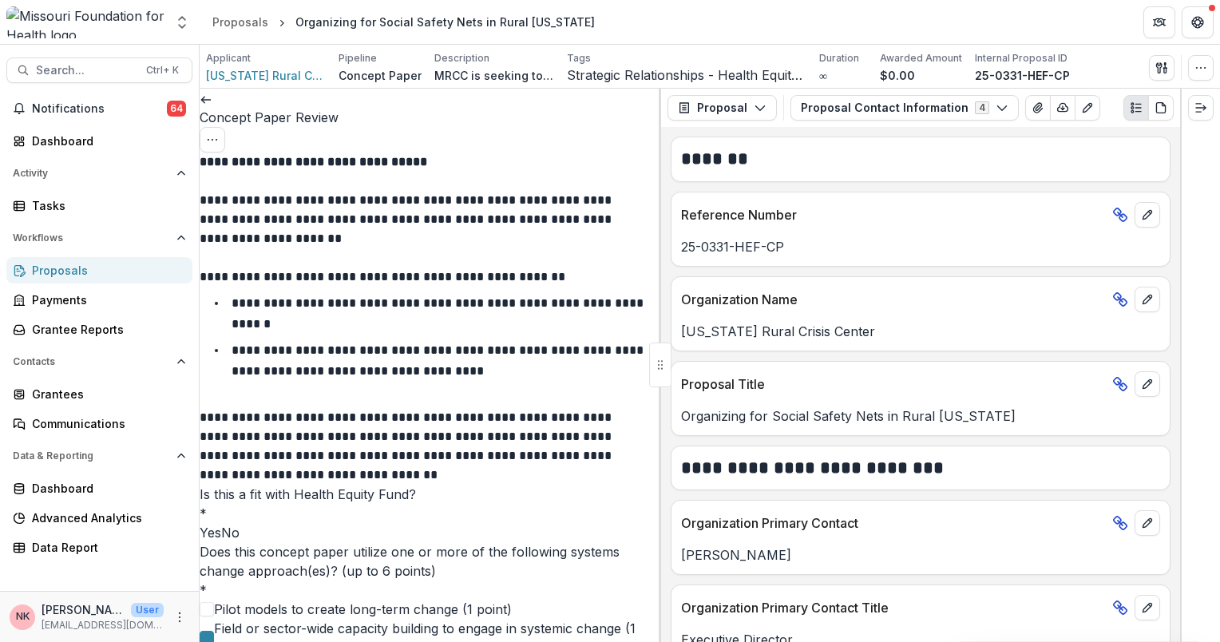
drag, startPoint x: 397, startPoint y: 445, endPoint x: 395, endPoint y: 527, distance: 82.3
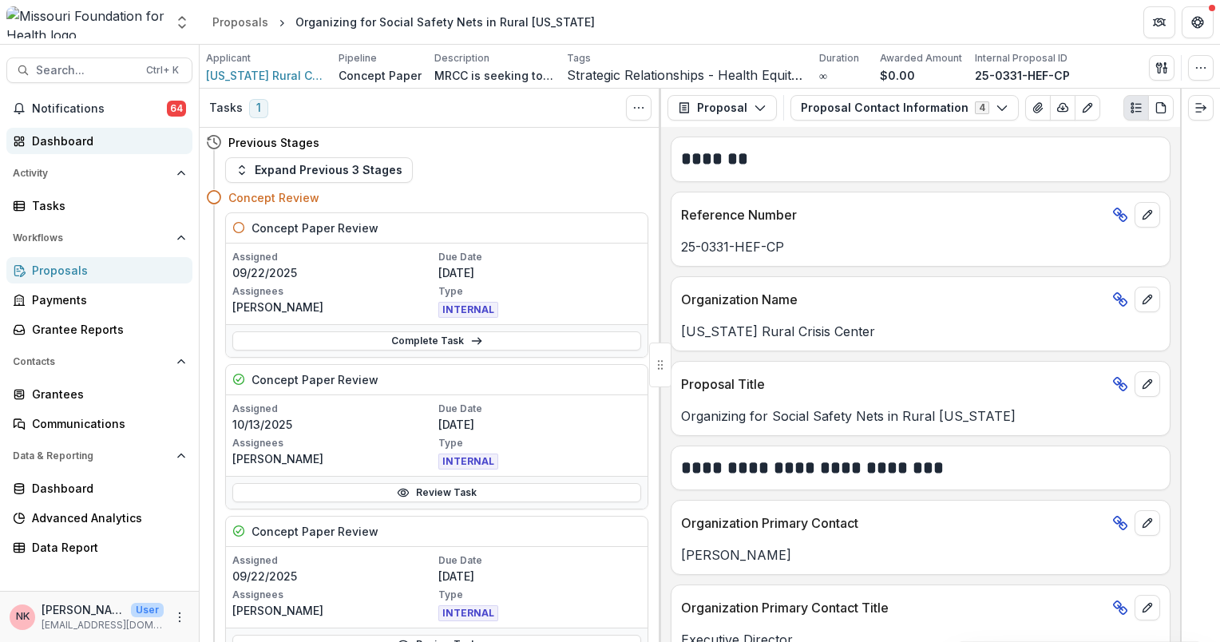
click at [61, 137] on div "Dashboard" at bounding box center [106, 141] width 148 height 17
